Goal: Task Accomplishment & Management: Manage account settings

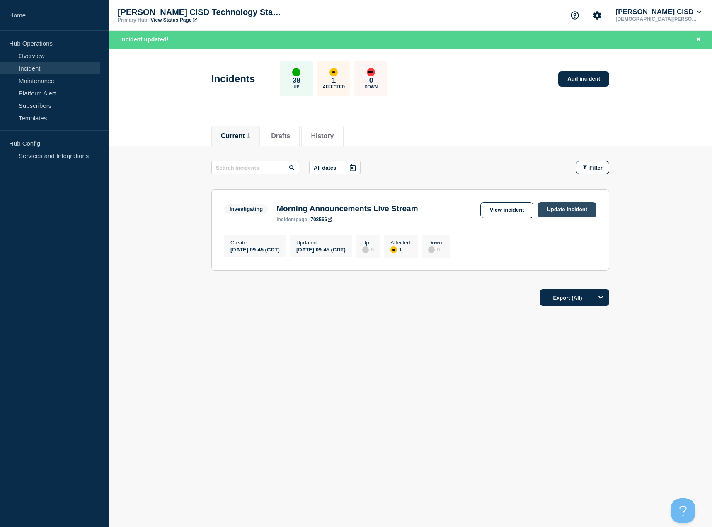
click at [558, 213] on link "Update incident" at bounding box center [567, 209] width 59 height 15
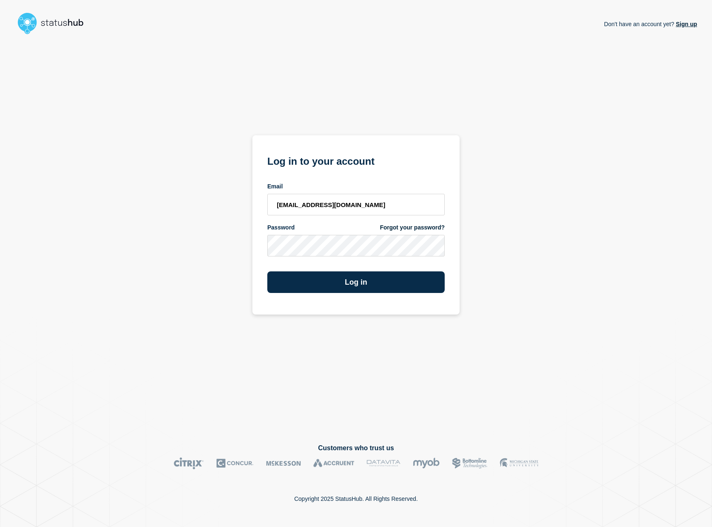
click at [315, 249] on form "Log in to your account Email [EMAIL_ADDRESS][DOMAIN_NAME] Password Forgot your …" at bounding box center [355, 223] width 177 height 140
click at [363, 286] on button "Log in" at bounding box center [355, 282] width 177 height 22
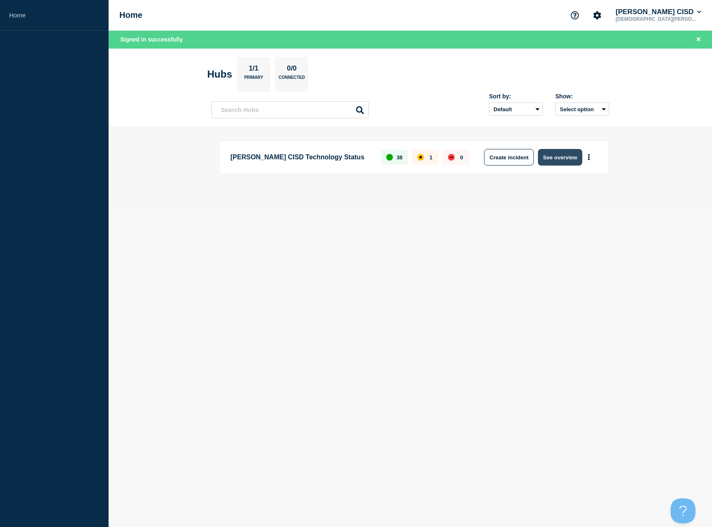
click at [563, 160] on button "See overview" at bounding box center [560, 157] width 44 height 17
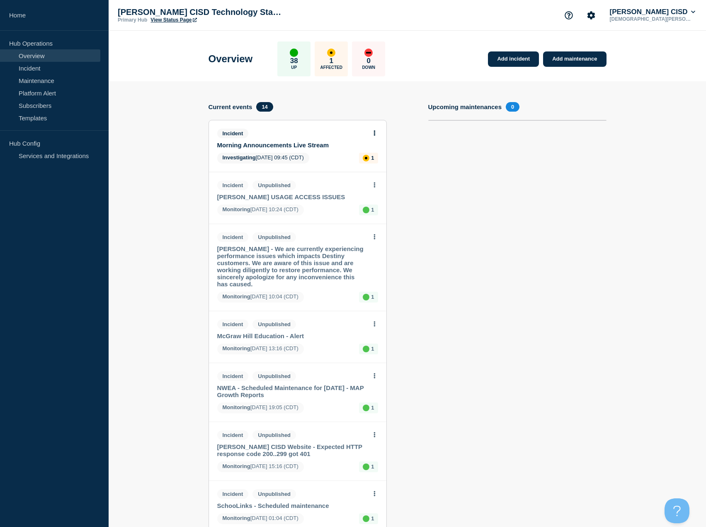
click at [299, 153] on span "Investigating [DATE] 09:45 (CDT)" at bounding box center [263, 158] width 92 height 11
click at [306, 146] on link "Morning Announcements Live Stream" at bounding box center [292, 144] width 150 height 7
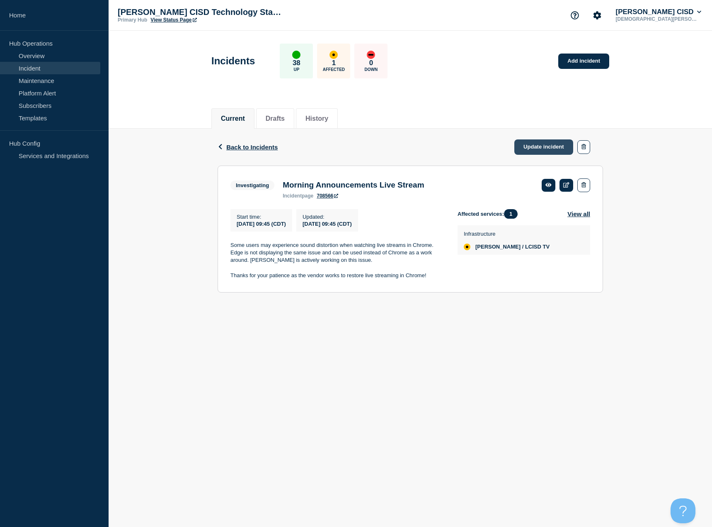
click at [541, 151] on link "Update incident" at bounding box center [544, 146] width 59 height 15
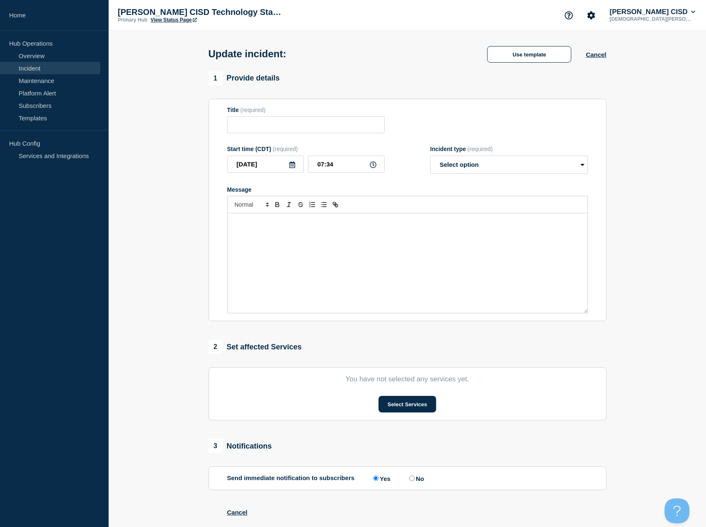
type input "Morning Announcements Live Stream"
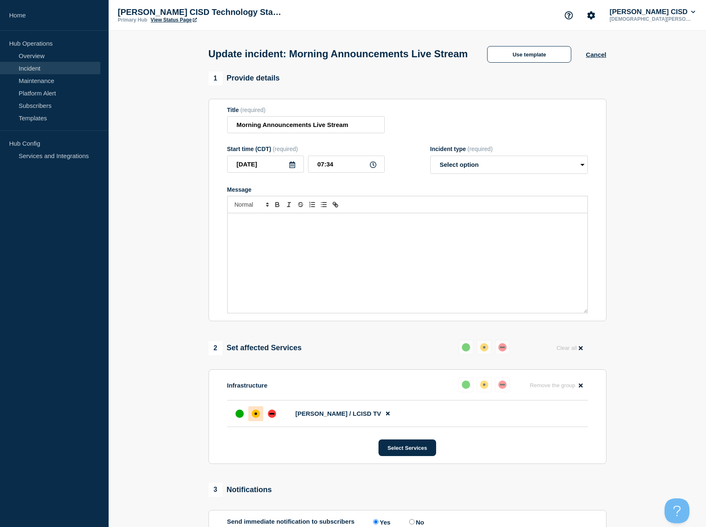
click at [289, 256] on div "Message" at bounding box center [408, 263] width 360 height 100
click at [579, 213] on div at bounding box center [407, 204] width 361 height 17
click at [564, 226] on p "We continue to work with the vendfor to correct these intermittent issues. Than…" at bounding box center [408, 221] width 348 height 7
drag, startPoint x: 565, startPoint y: 239, endPoint x: 194, endPoint y: 238, distance: 370.3
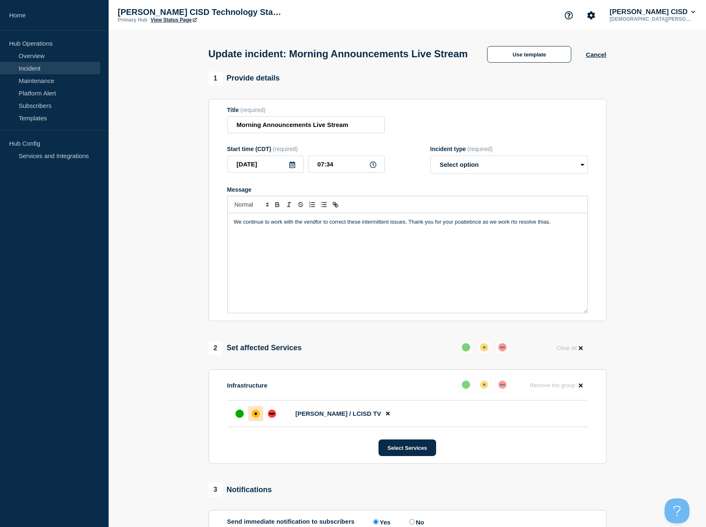
click at [194, 238] on section "1 Provide details Title (required) Morning Announcements Live Stream Start time…" at bounding box center [408, 364] width 598 height 586
copy p "We continue to work with the vendfor to correct these intermittent issues. Than…"
drag, startPoint x: 566, startPoint y: 243, endPoint x: 204, endPoint y: 233, distance: 362.2
click at [204, 233] on div "1 Provide details Title (required) Morning Announcements Live Stream Start time…" at bounding box center [408, 364] width 408 height 586
drag, startPoint x: 502, startPoint y: 182, endPoint x: 503, endPoint y: 189, distance: 6.3
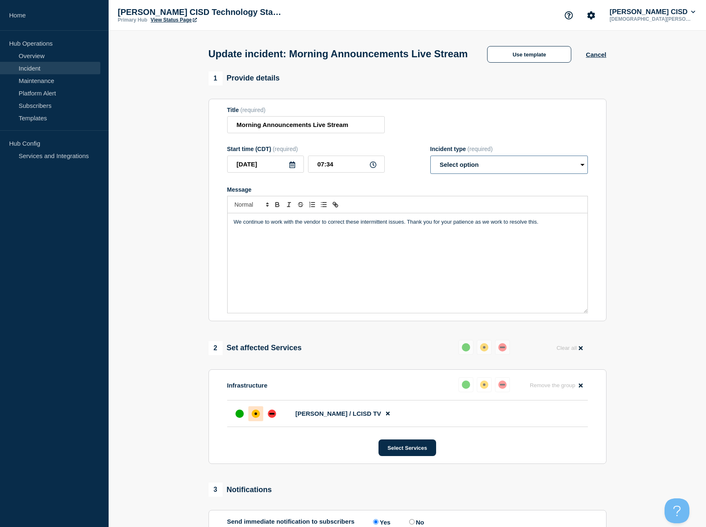
click at [502, 174] on select "Select option Investigating Identified Monitoring Resolved" at bounding box center [509, 165] width 158 height 18
select select "identified"
click at [430, 171] on select "Select option Investigating Identified Monitoring Resolved" at bounding box center [509, 165] width 158 height 18
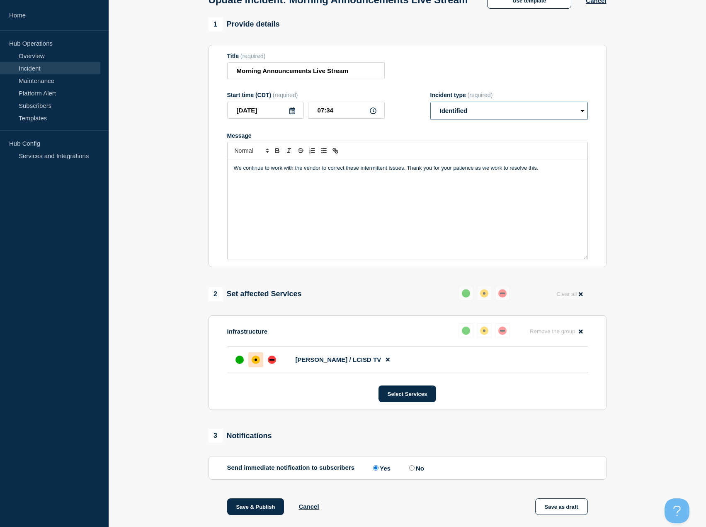
scroll to position [160, 0]
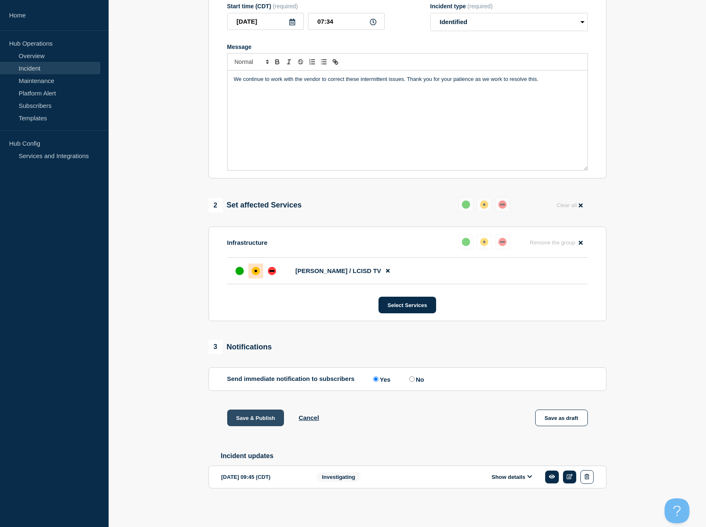
click at [260, 414] on button "Save & Publish" at bounding box center [255, 417] width 57 height 17
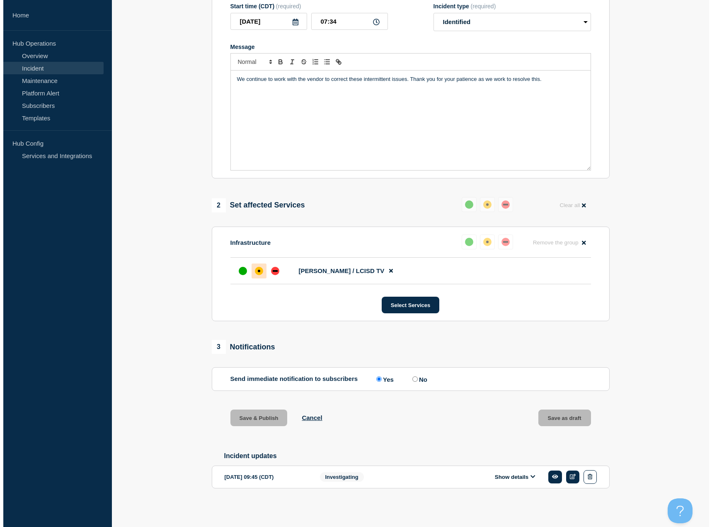
scroll to position [0, 0]
